Goal: Check status: Check status

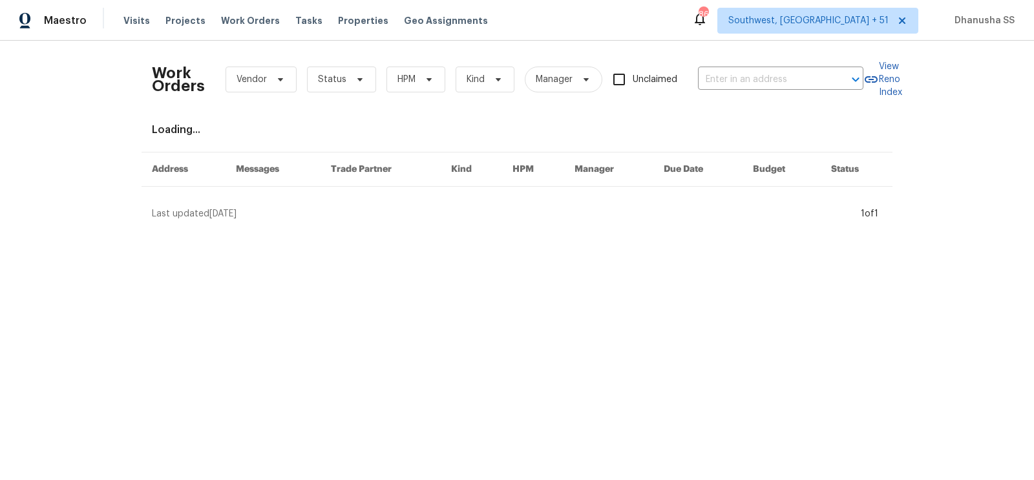
click at [245, 14] on div "Visits Projects Work Orders Tasks Properties Geo Assignments" at bounding box center [313, 21] width 380 height 26
click at [776, 63] on div "Work Orders Vendor Status HPM Kind Manager Unclaimed ​" at bounding box center [508, 79] width 712 height 57
click at [760, 80] on input "text" at bounding box center [762, 80] width 129 height 20
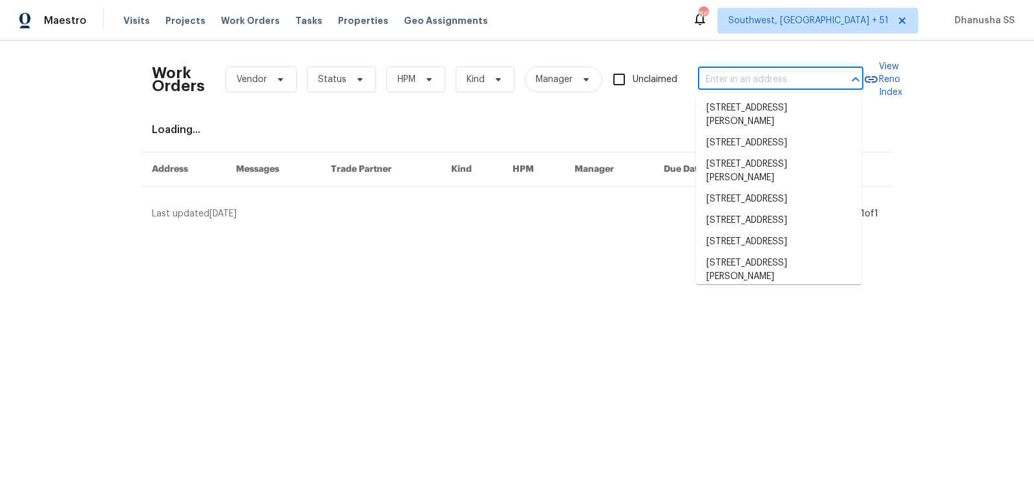
paste input "[STREET_ADDRESS]"
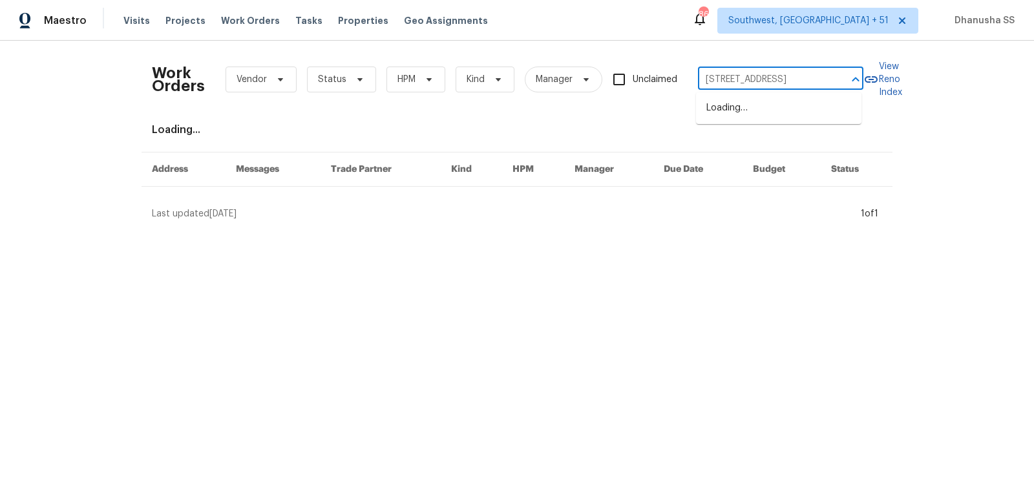
scroll to position [0, 69]
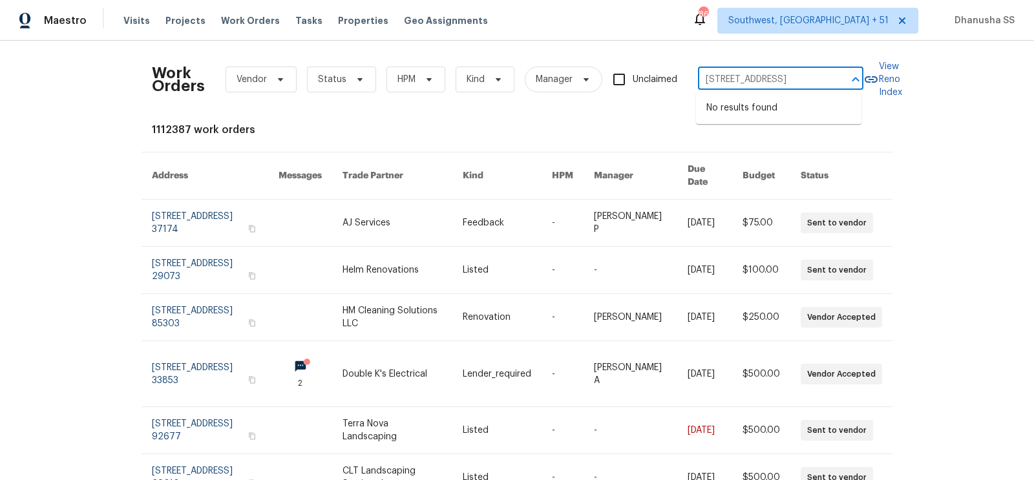
drag, startPoint x: 710, startPoint y: 80, endPoint x: 1034, endPoint y: 183, distance: 340.0
click at [1034, 183] on div "Work Orders Vendor Status HPM Kind Manager Unclaimed [STREET_ADDRESS] ​ View Re…" at bounding box center [517, 261] width 1034 height 440
type input "[STREET_ADDRESS]"
click at [835, 111] on li "[STREET_ADDRESS]" at bounding box center [779, 108] width 166 height 21
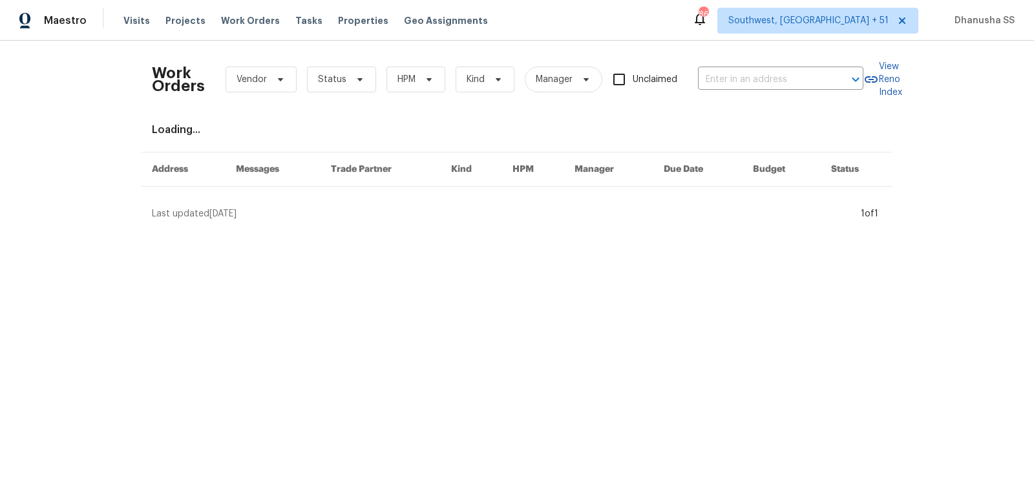
type input "[STREET_ADDRESS]"
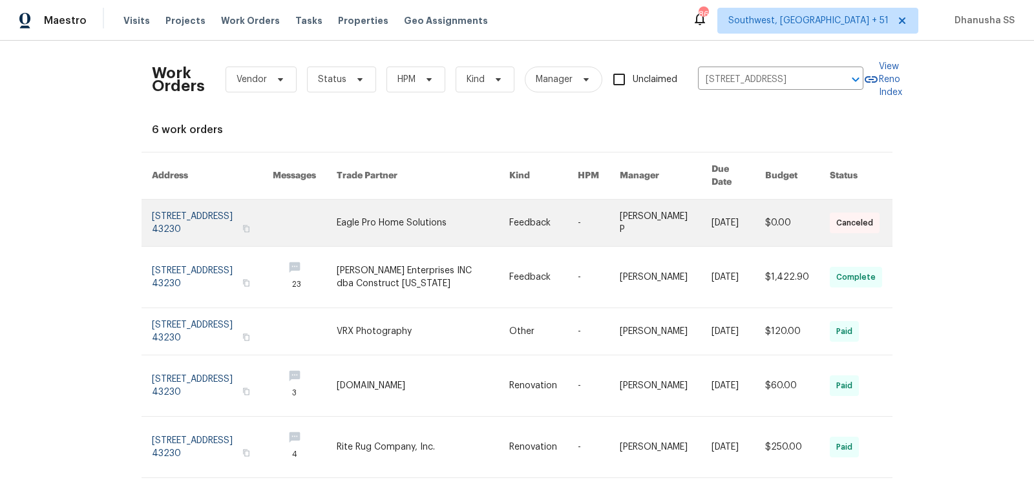
click at [475, 215] on link at bounding box center [423, 223] width 173 height 47
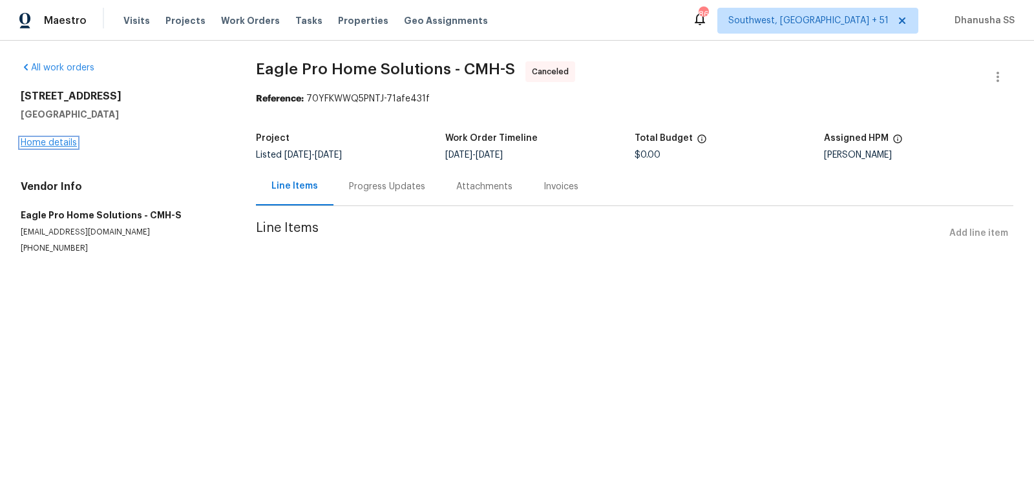
click at [59, 145] on link "Home details" at bounding box center [49, 142] width 56 height 9
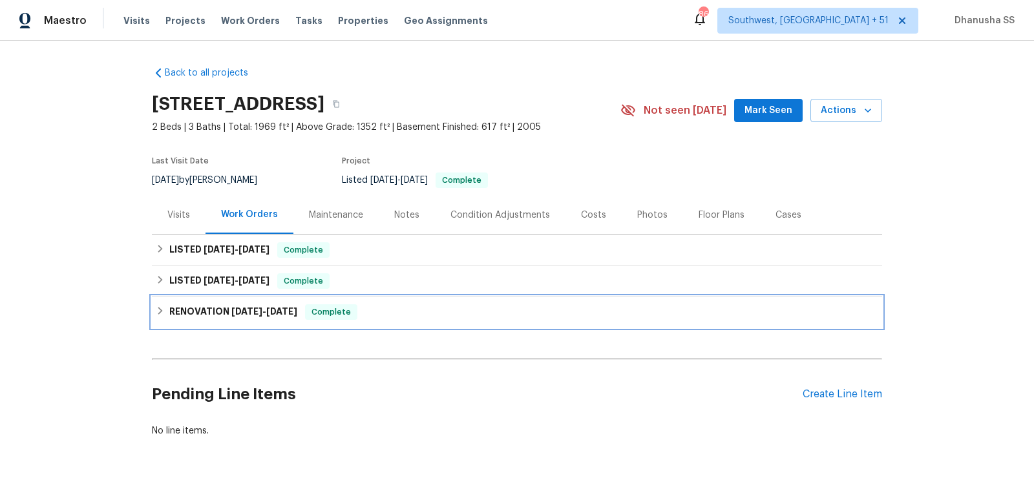
click at [396, 303] on div "RENOVATION 4/1/25 - 4/14/25 Complete" at bounding box center [517, 312] width 731 height 31
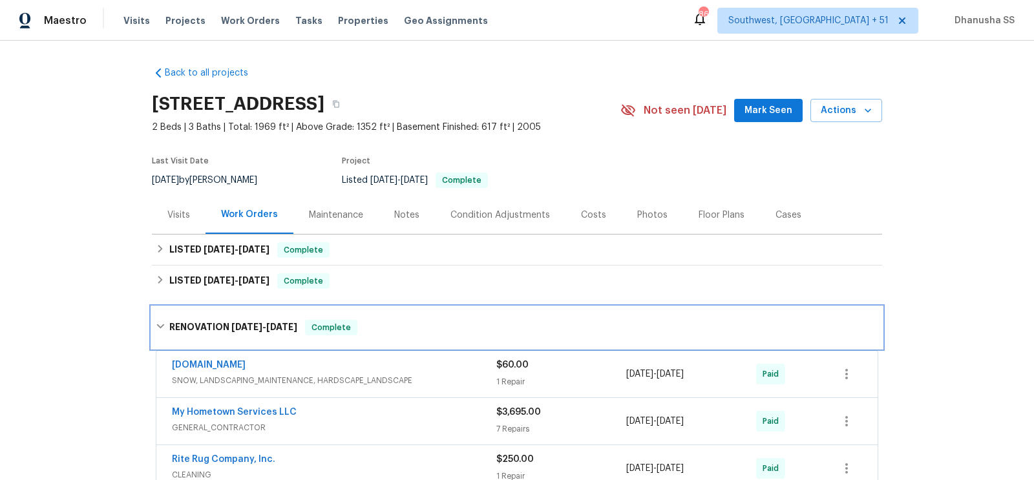
scroll to position [211, 0]
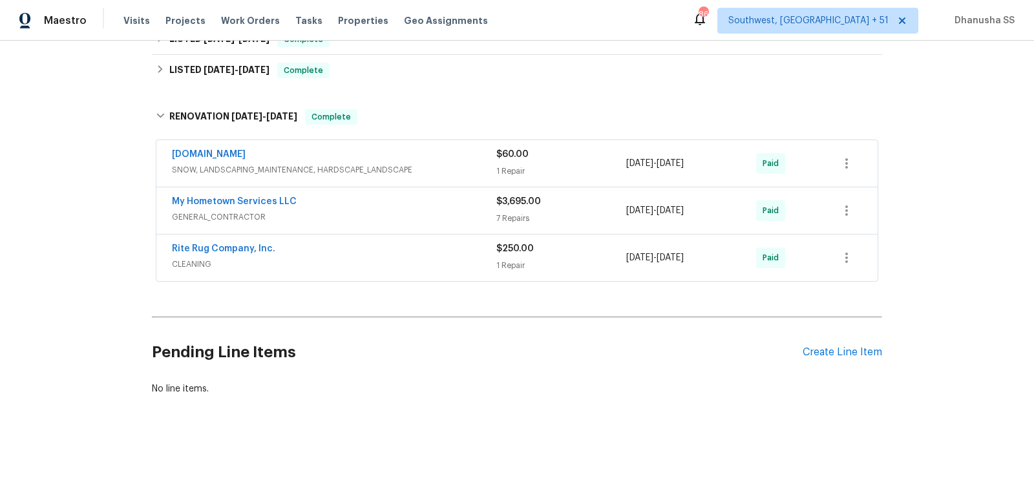
click at [424, 157] on div "Lawn.com" at bounding box center [334, 156] width 325 height 16
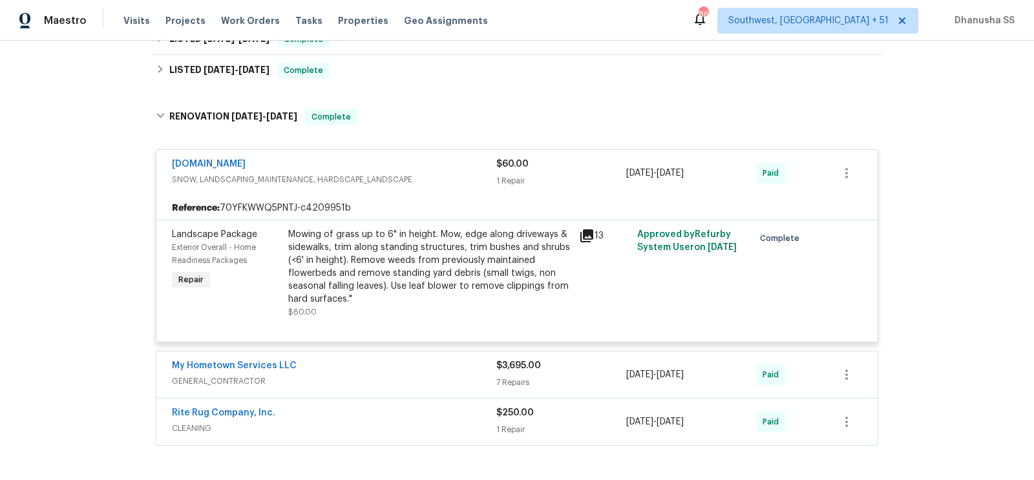
scroll to position [167, 0]
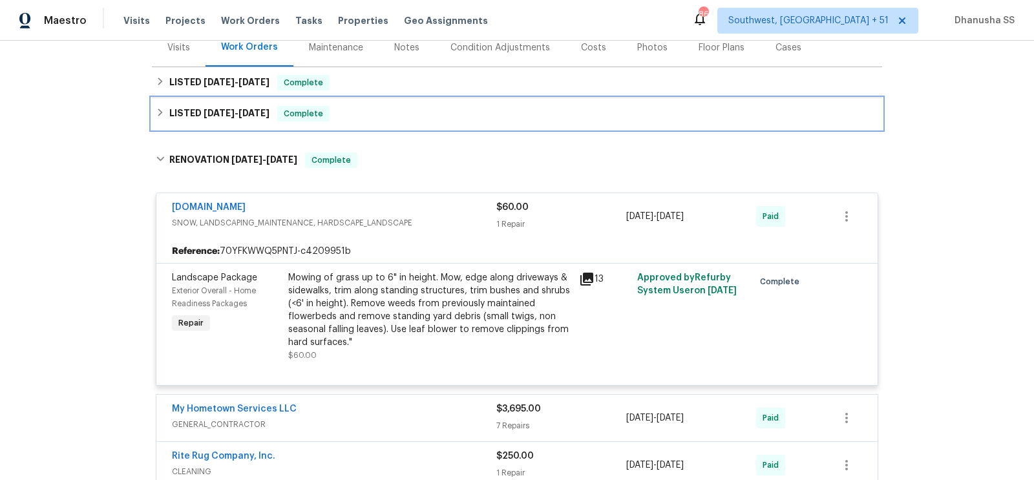
click at [393, 107] on div "LISTED 4/16/25 - 4/17/25 Complete" at bounding box center [517, 114] width 723 height 16
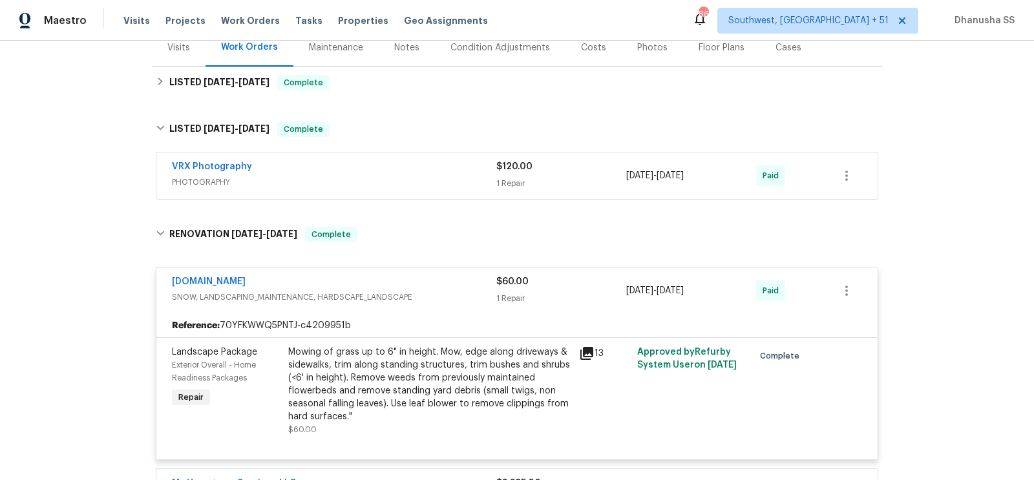
click at [422, 187] on span "PHOTOGRAPHY" at bounding box center [334, 182] width 325 height 13
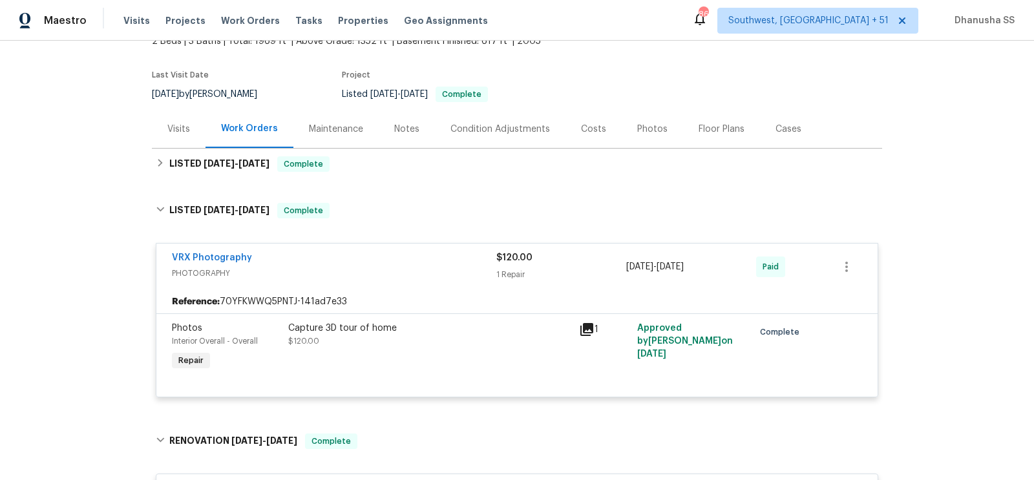
scroll to position [76, 0]
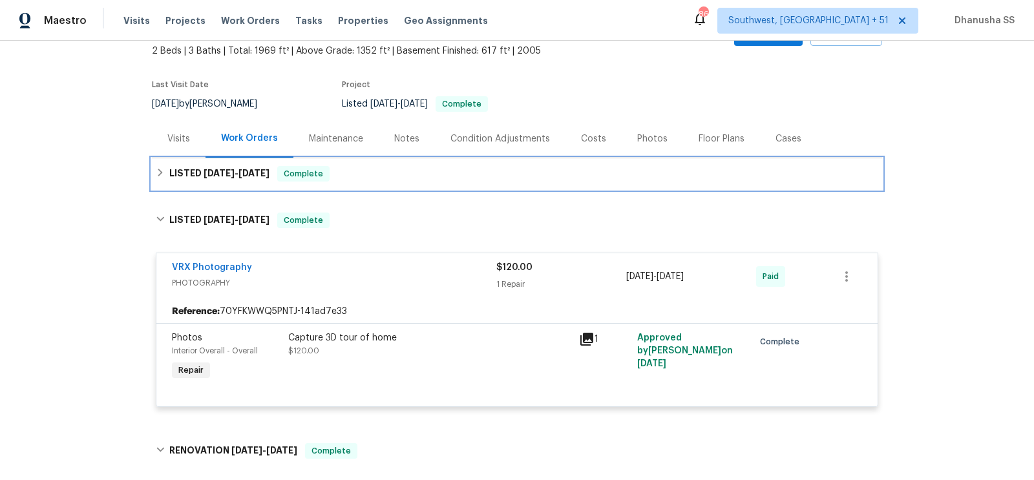
click at [341, 172] on div "LISTED 6/23/25 - 8/25/25 Complete" at bounding box center [517, 174] width 723 height 16
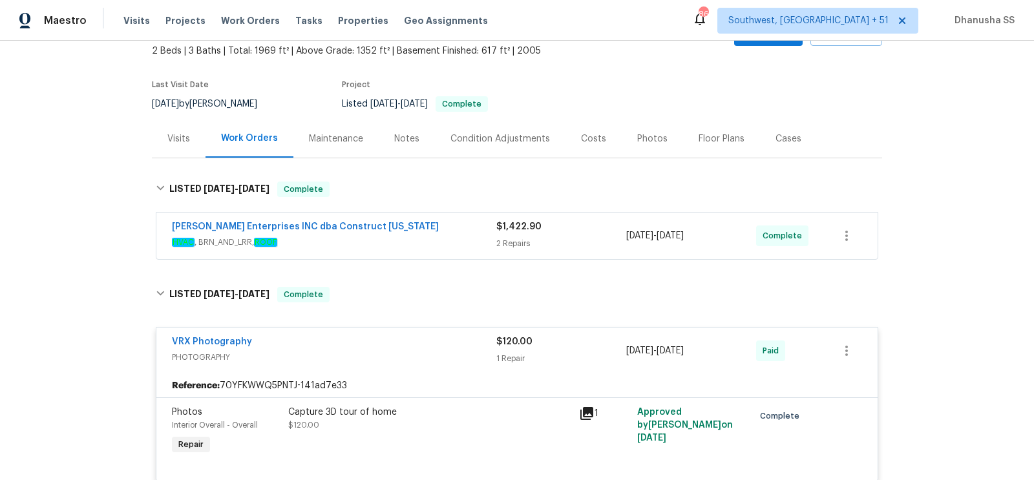
click at [389, 242] on span "HVAC , BRN_AND_LRR, ROOF" at bounding box center [334, 242] width 325 height 13
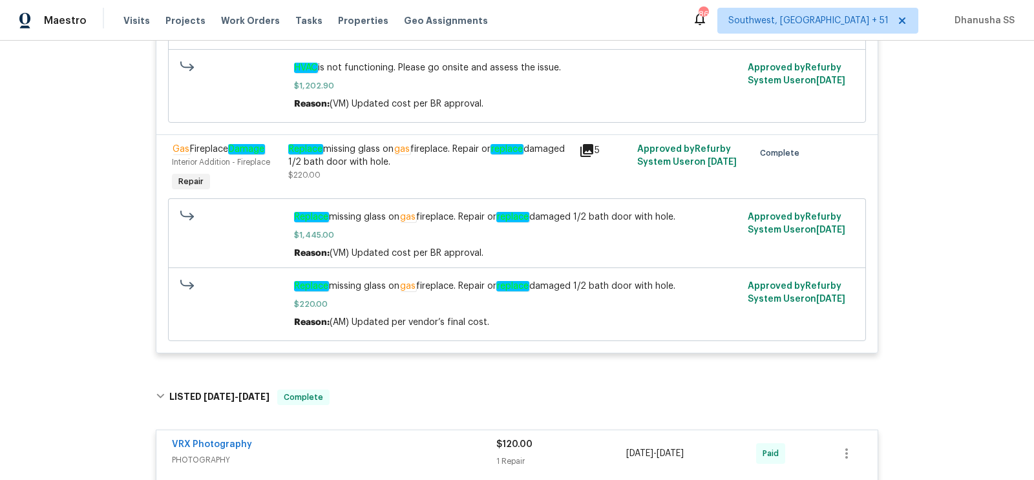
scroll to position [1200, 0]
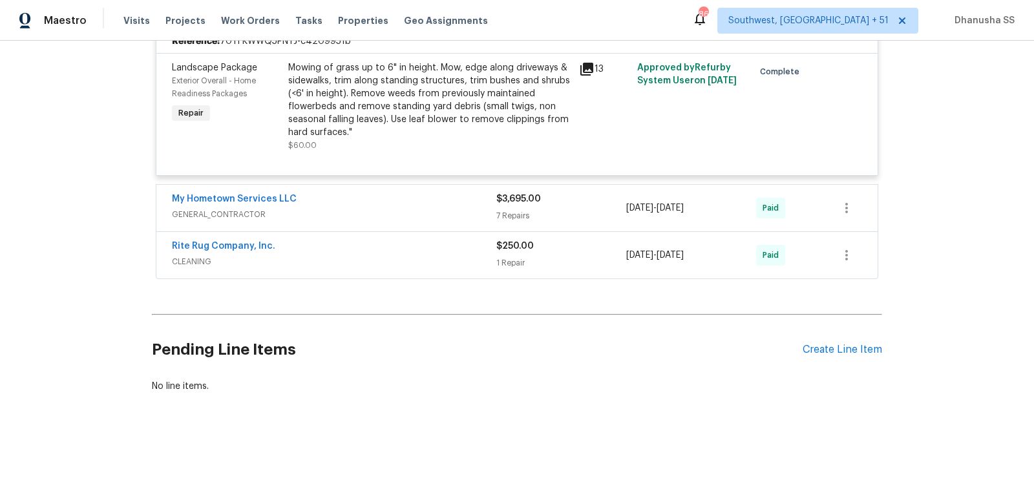
click at [380, 219] on span "GENERAL_CONTRACTOR" at bounding box center [334, 214] width 325 height 13
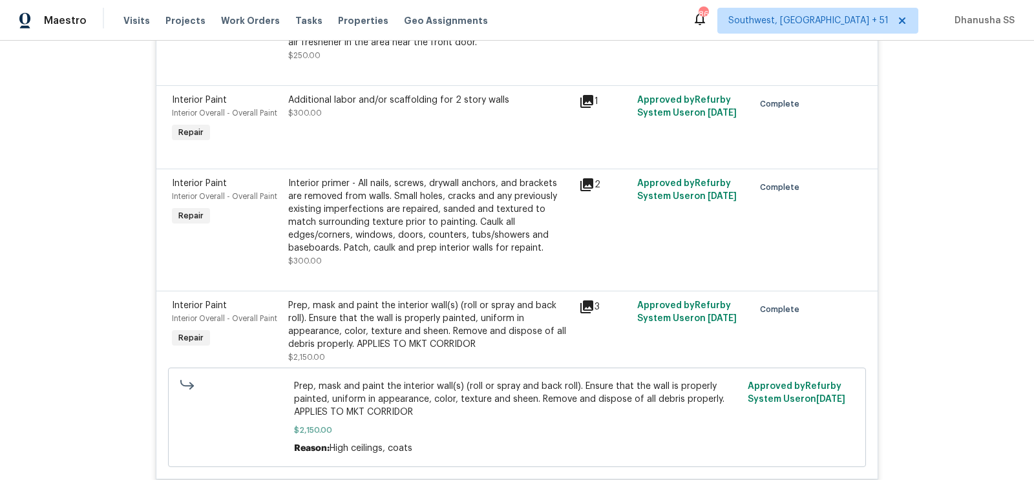
scroll to position [2207, 0]
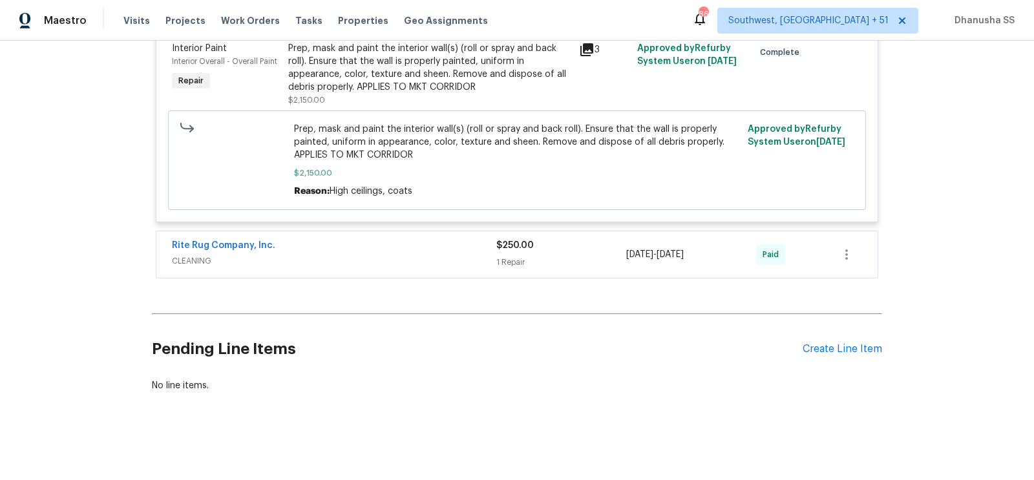
click at [371, 253] on div "Rite Rug Company, Inc." at bounding box center [334, 247] width 325 height 16
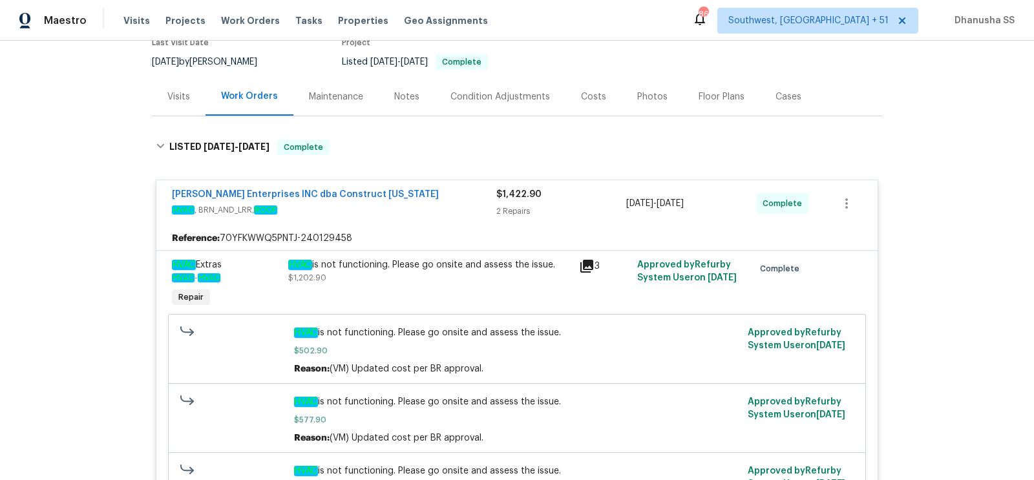
scroll to position [121, 0]
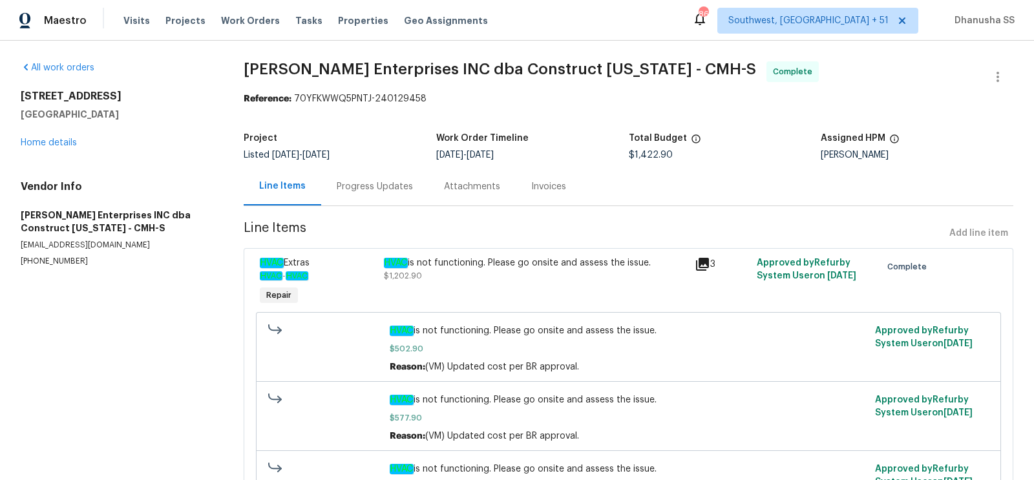
click at [371, 193] on div "Progress Updates" at bounding box center [375, 186] width 76 height 13
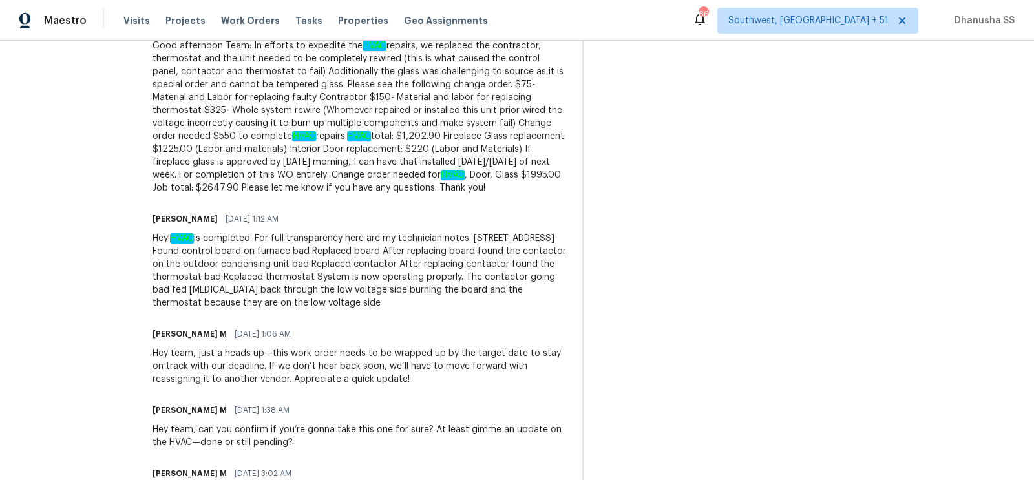
scroll to position [2549, 0]
